Goal: Find specific page/section: Find specific page/section

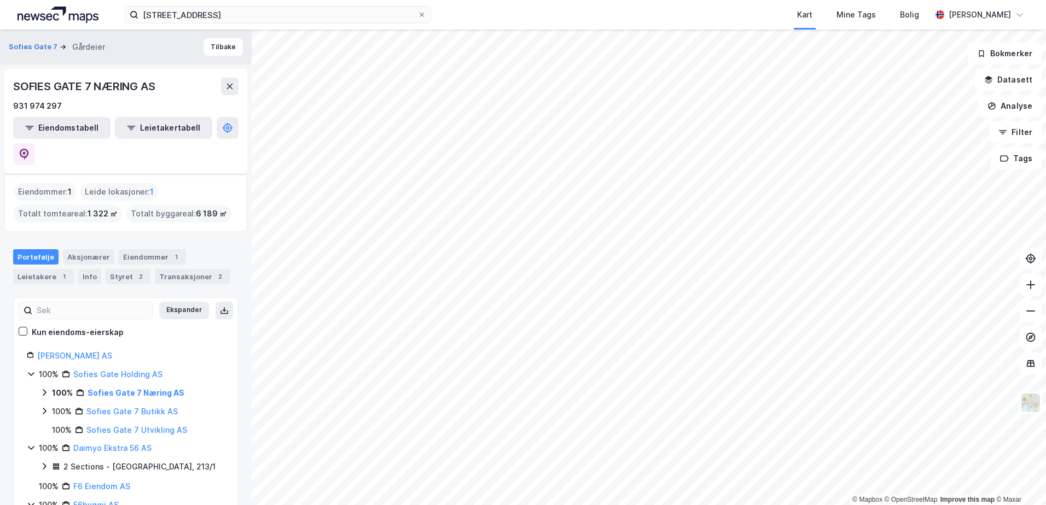
scroll to position [64, 0]
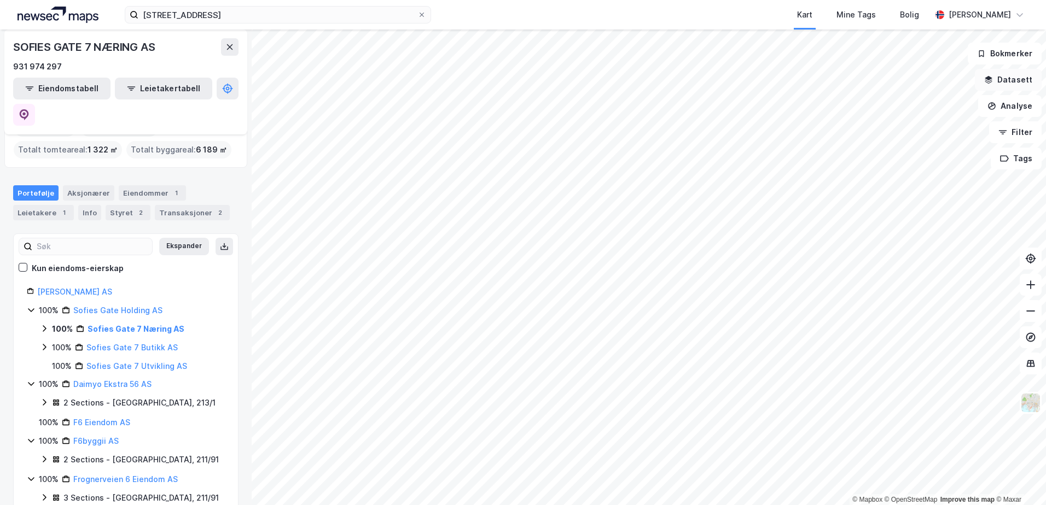
click at [993, 81] on icon "button" at bounding box center [988, 79] width 9 height 9
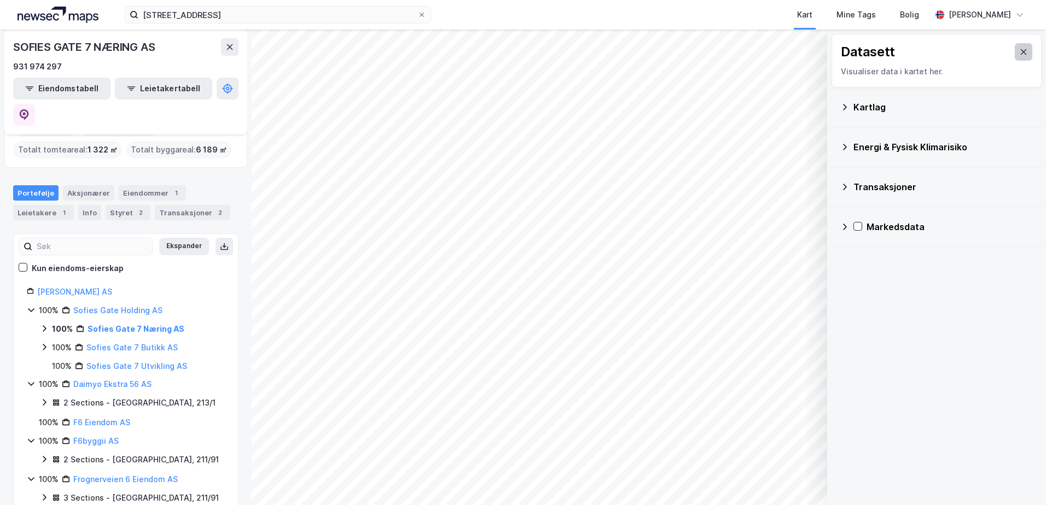
click at [1019, 51] on icon at bounding box center [1023, 52] width 9 height 9
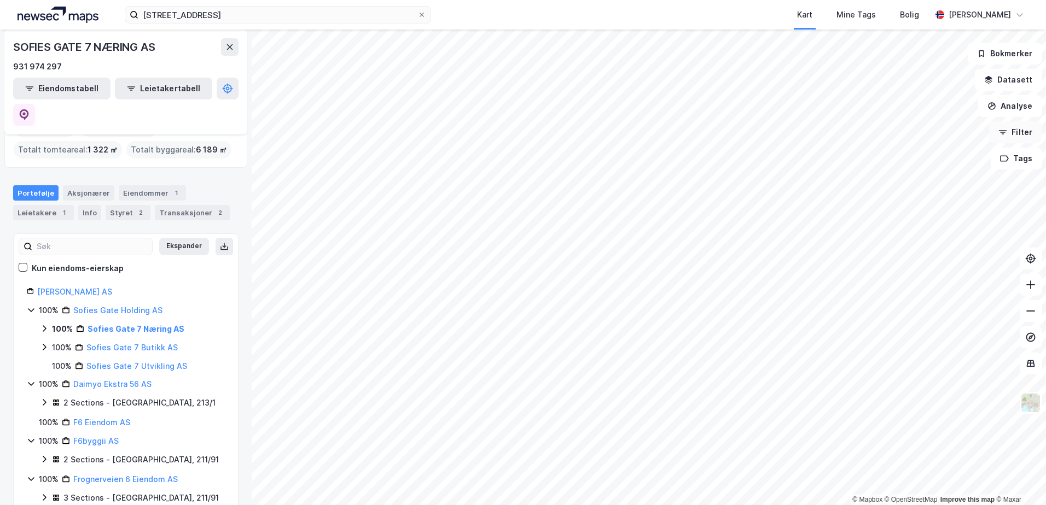
click at [1020, 131] on button "Filter" at bounding box center [1015, 132] width 52 height 22
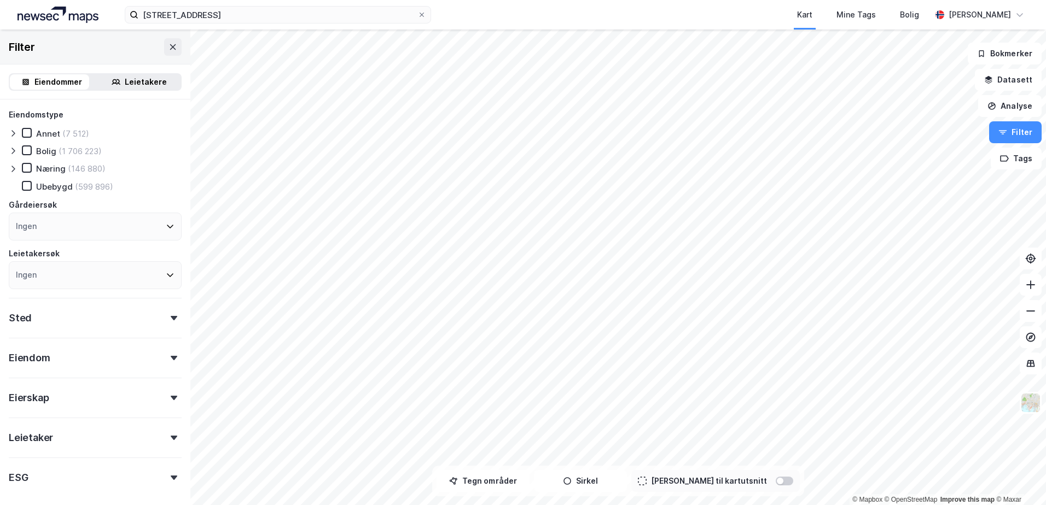
click at [16, 168] on icon at bounding box center [13, 169] width 9 height 9
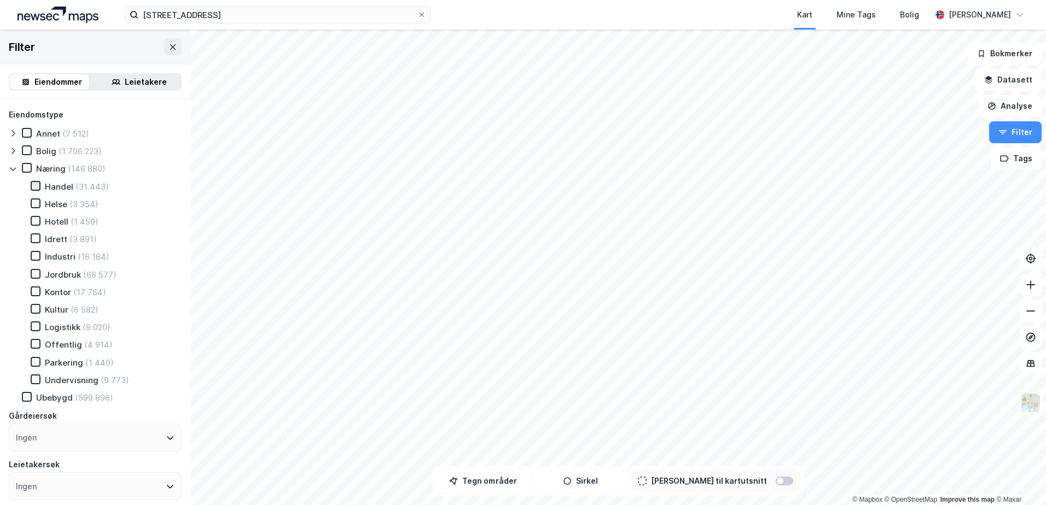
click at [32, 185] on icon at bounding box center [36, 186] width 8 height 8
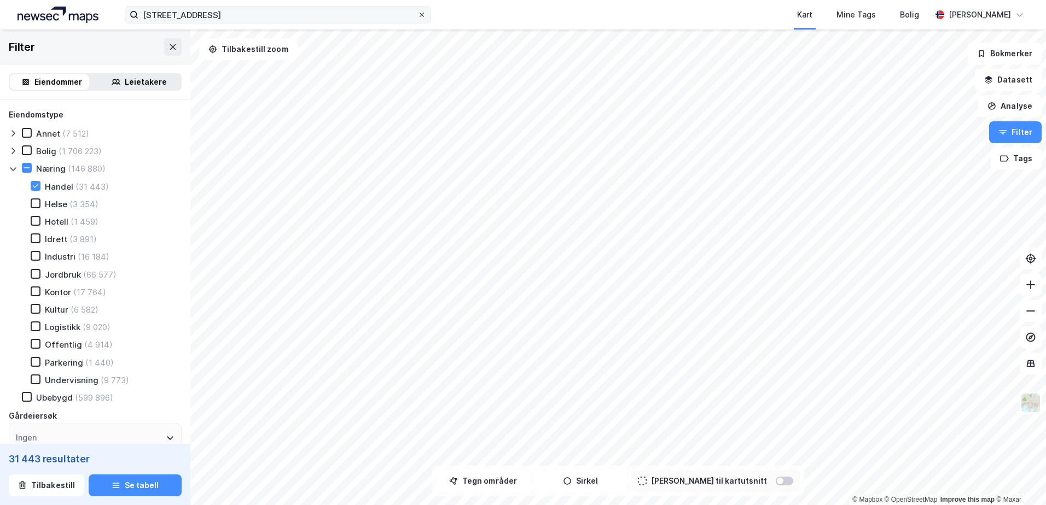
click at [421, 15] on icon at bounding box center [421, 14] width 7 height 7
click at [417, 15] on input "[STREET_ADDRESS]" at bounding box center [277, 15] width 279 height 16
click at [454, 18] on div "Kart Mine Tags Bolig [PERSON_NAME]" at bounding box center [523, 15] width 1046 height 30
